Goal: Task Accomplishment & Management: Manage account settings

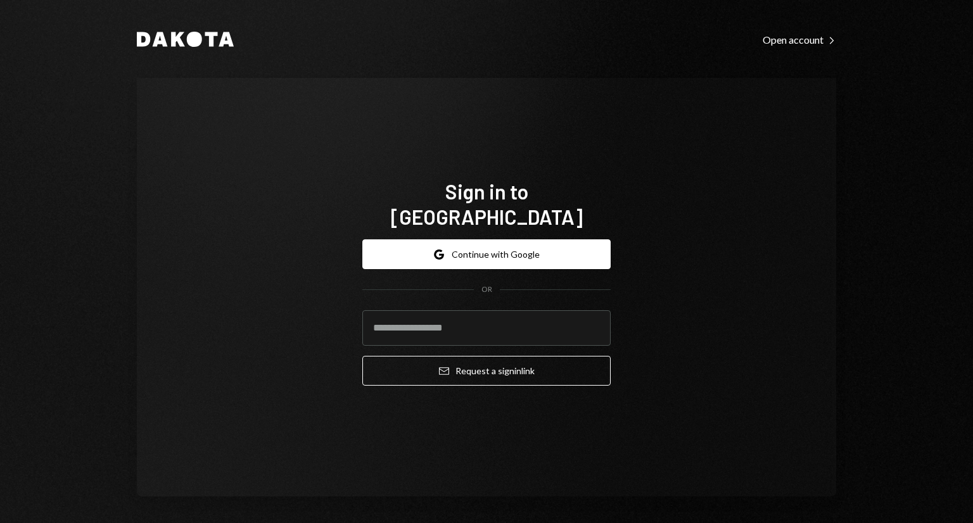
type input "**********"
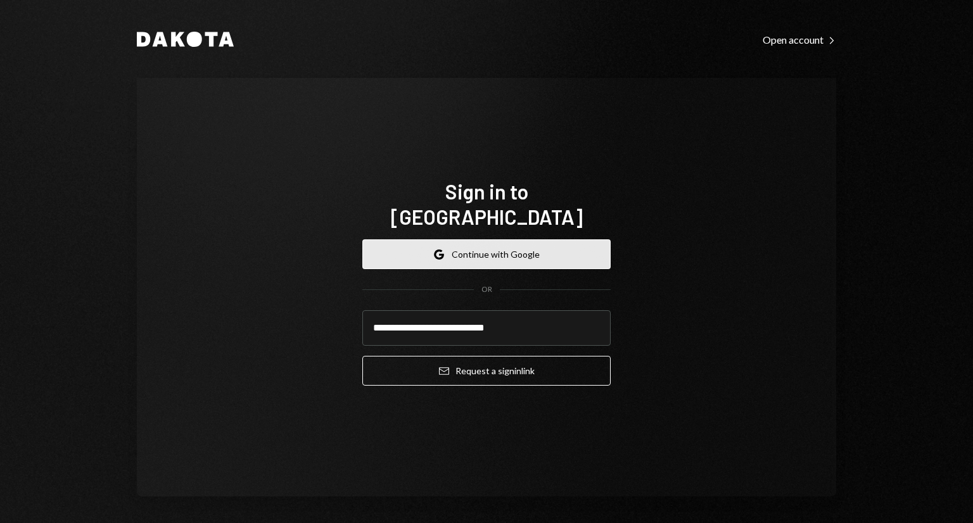
click at [489, 242] on button "Google Continue with Google" at bounding box center [486, 255] width 248 height 30
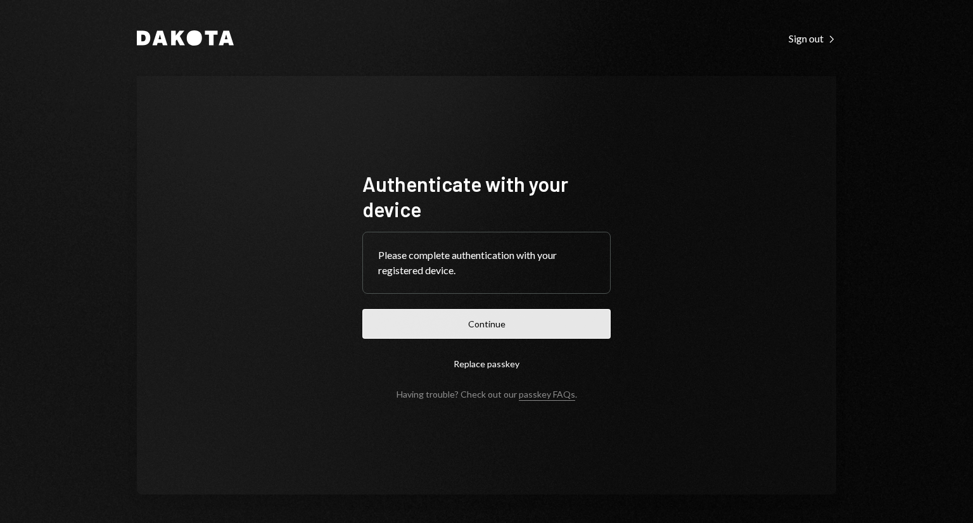
click at [462, 315] on button "Continue" at bounding box center [486, 324] width 248 height 30
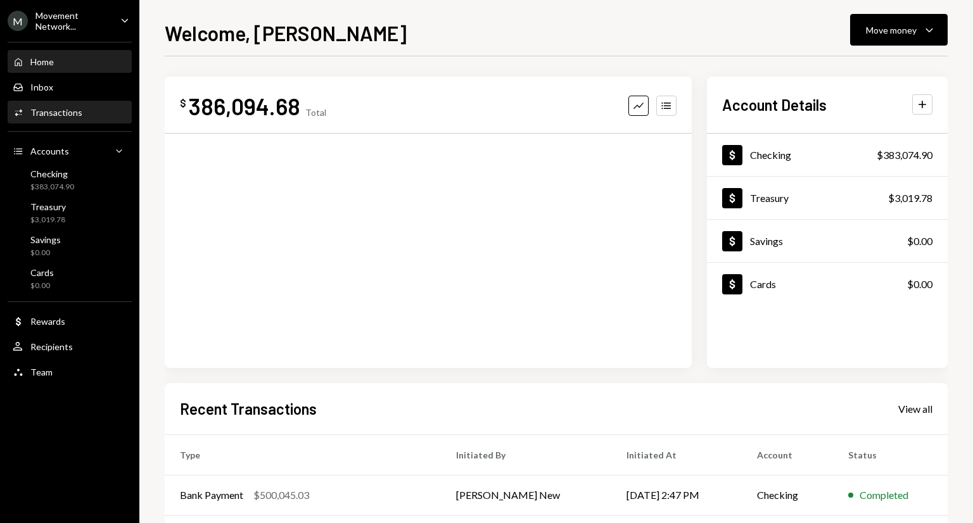
click at [63, 119] on div "Activities Transactions" at bounding box center [70, 113] width 114 height 22
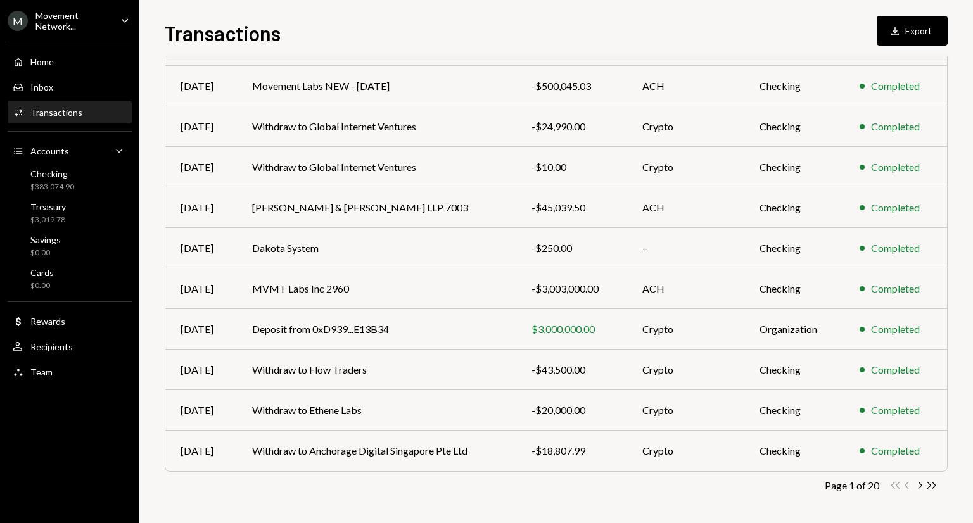
scroll to position [137, 0]
click at [920, 483] on icon "button" at bounding box center [921, 485] width 4 height 7
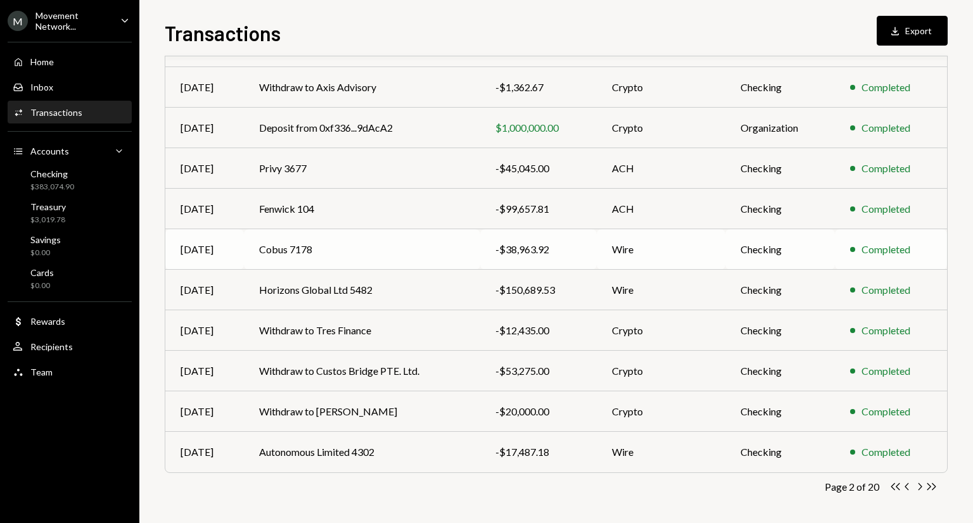
scroll to position [135, 0]
click at [918, 492] on icon "Chevron Right" at bounding box center [920, 488] width 12 height 12
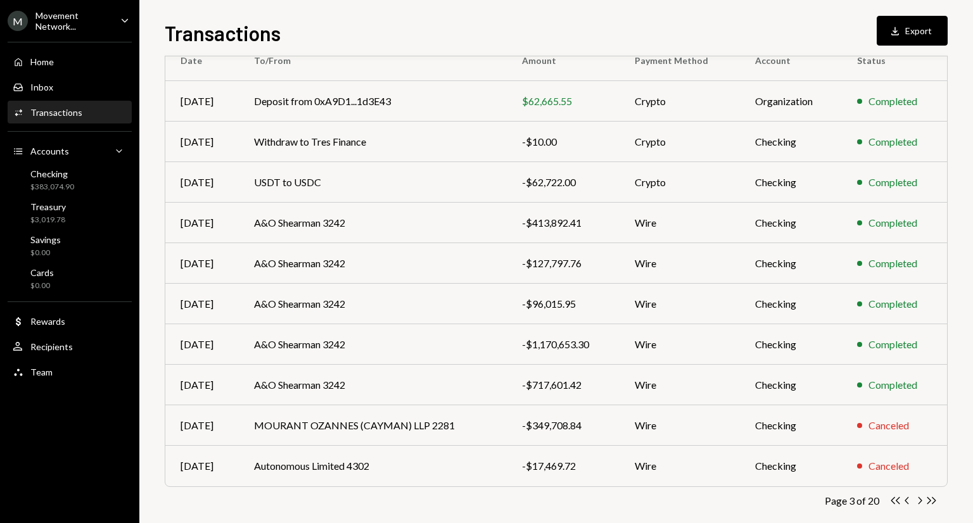
scroll to position [123, 0]
click at [919, 497] on icon "Chevron Right" at bounding box center [920, 500] width 12 height 12
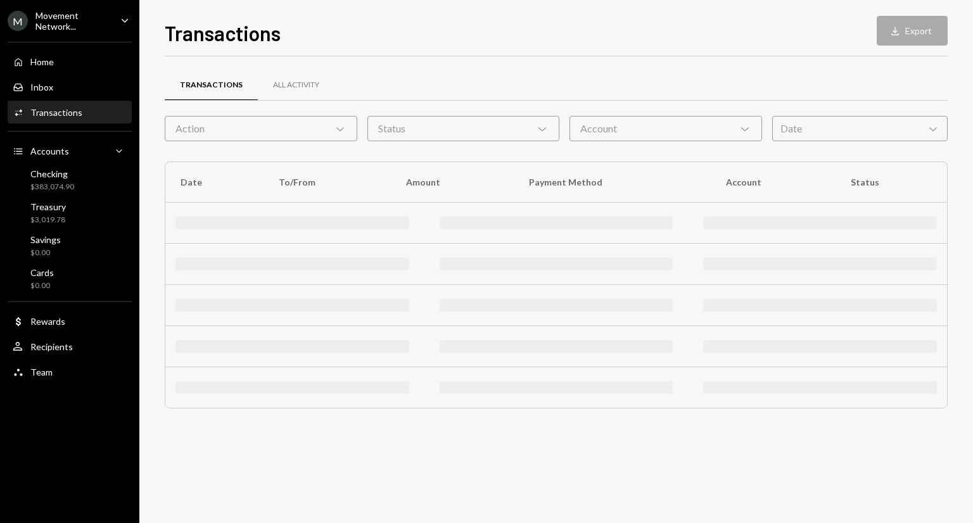
scroll to position [0, 0]
